Goal: Task Accomplishment & Management: Manage account settings

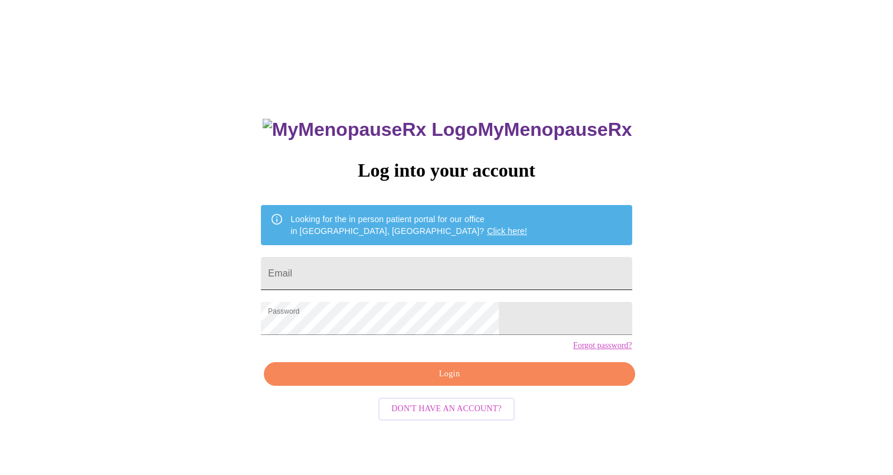
click at [396, 272] on input "Email" at bounding box center [446, 273] width 371 height 33
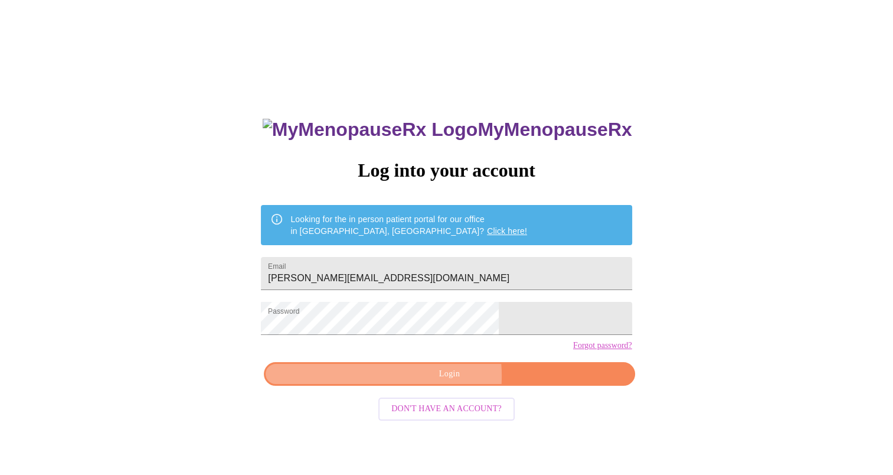
click at [418, 381] on span "Login" at bounding box center [449, 374] width 344 height 15
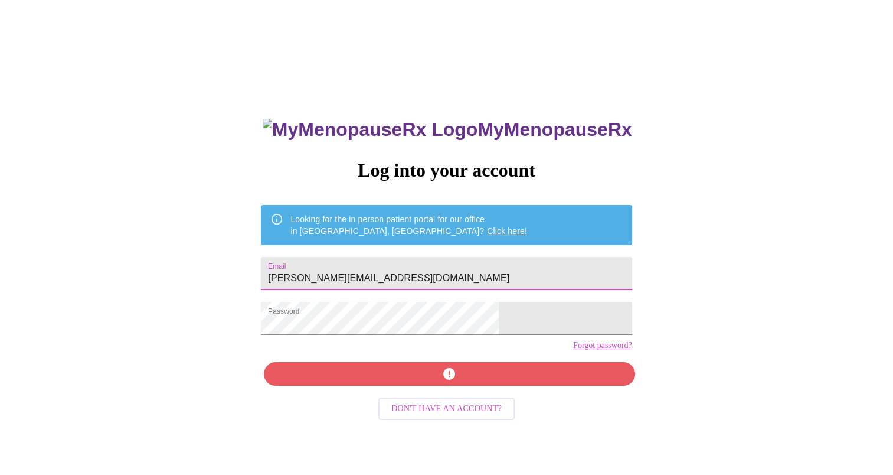
click at [432, 272] on input "[PERSON_NAME][EMAIL_ADDRESS][DOMAIN_NAME]" at bounding box center [446, 273] width 371 height 33
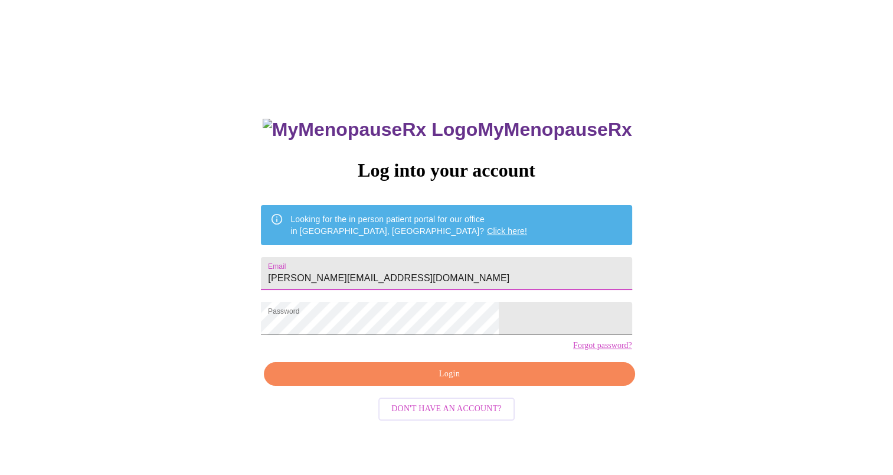
drag, startPoint x: 432, startPoint y: 272, endPoint x: 413, endPoint y: 272, distance: 18.3
click at [413, 272] on input "[PERSON_NAME][EMAIL_ADDRESS][DOMAIN_NAME]" at bounding box center [446, 273] width 371 height 33
type input "[PERSON_NAME][EMAIL_ADDRESS][PERSON_NAME][DOMAIN_NAME]"
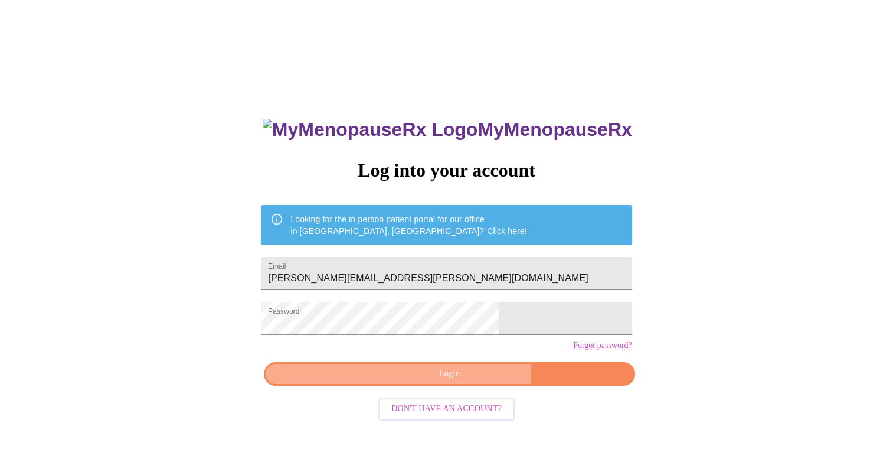
click at [464, 381] on span "Login" at bounding box center [449, 374] width 344 height 15
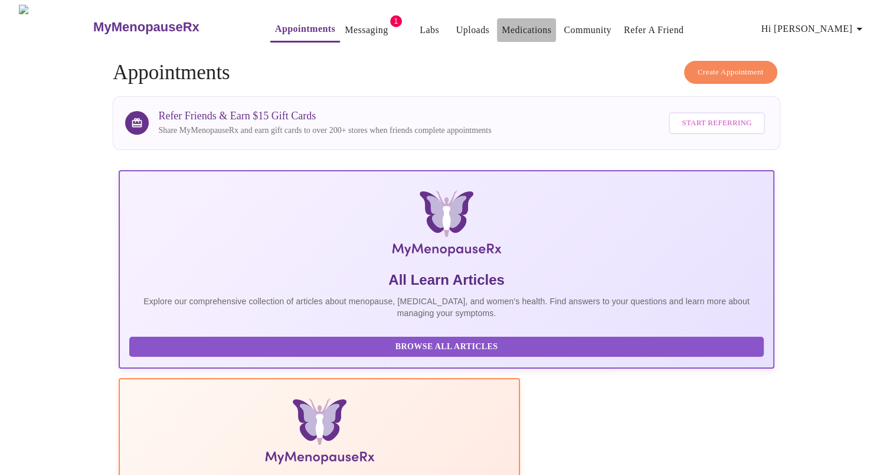
click at [505, 22] on link "Medications" at bounding box center [527, 30] width 50 height 17
